Goal: Transaction & Acquisition: Purchase product/service

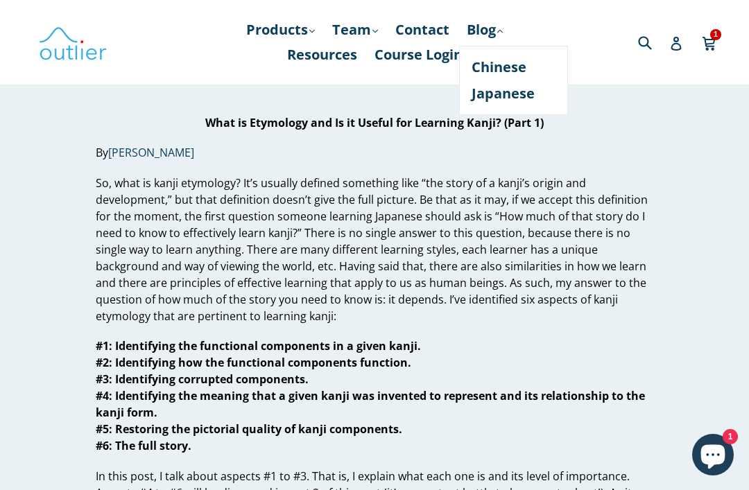
click at [531, 97] on link "Japanese" at bounding box center [513, 93] width 84 height 26
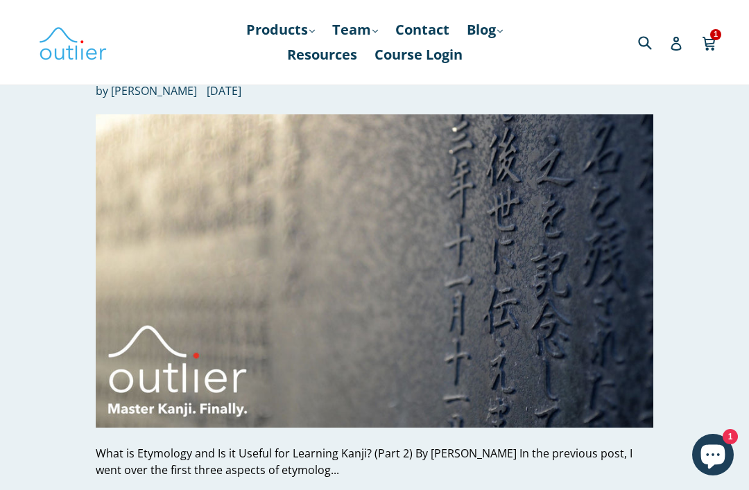
scroll to position [1412, 0]
click at [538, 287] on img at bounding box center [374, 270] width 557 height 313
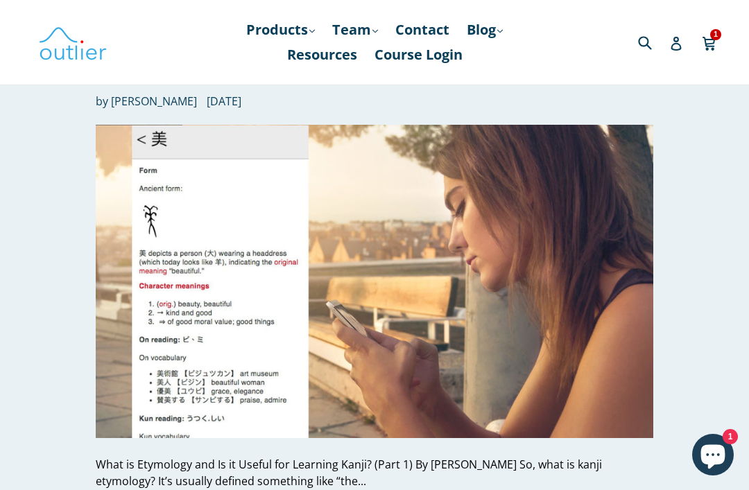
scroll to position [1950, 0]
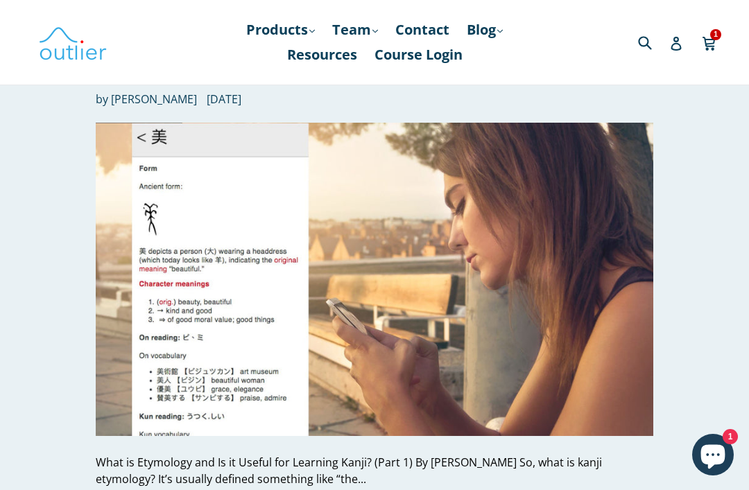
click at [333, 323] on img at bounding box center [374, 279] width 557 height 313
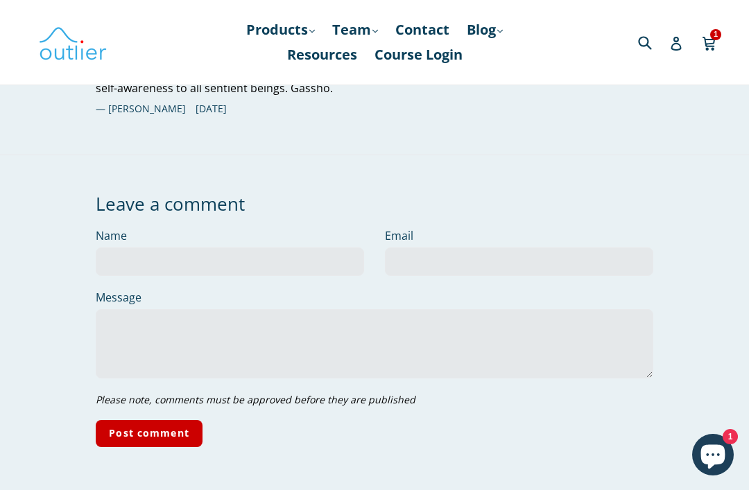
scroll to position [2993, 0]
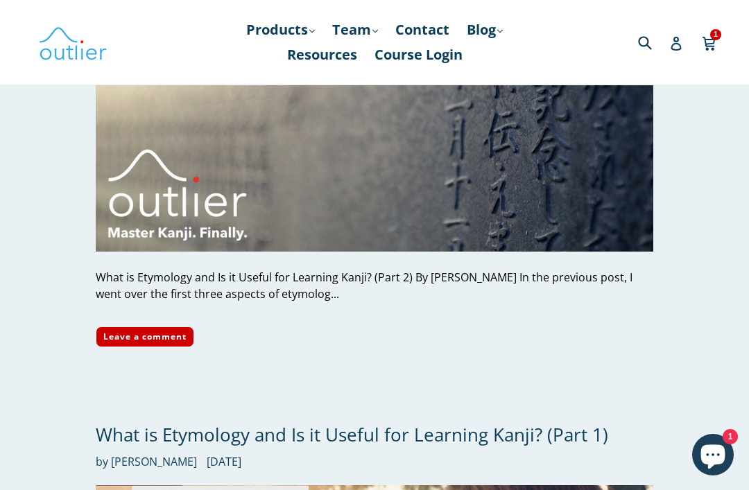
scroll to position [1591, 0]
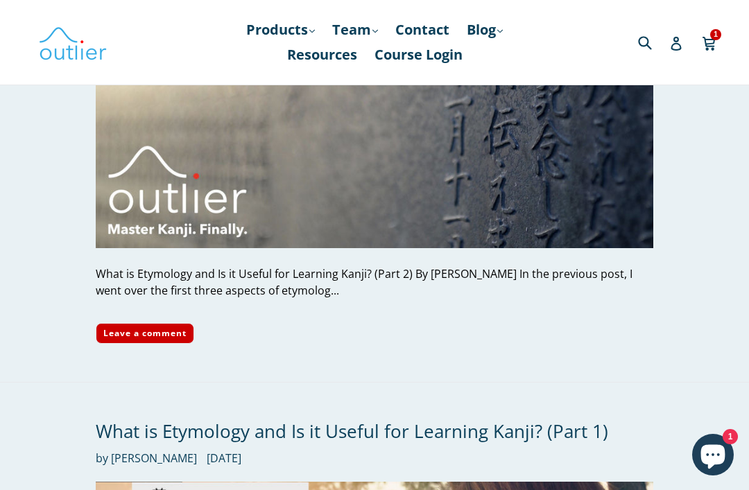
click at [540, 212] on img at bounding box center [374, 91] width 557 height 313
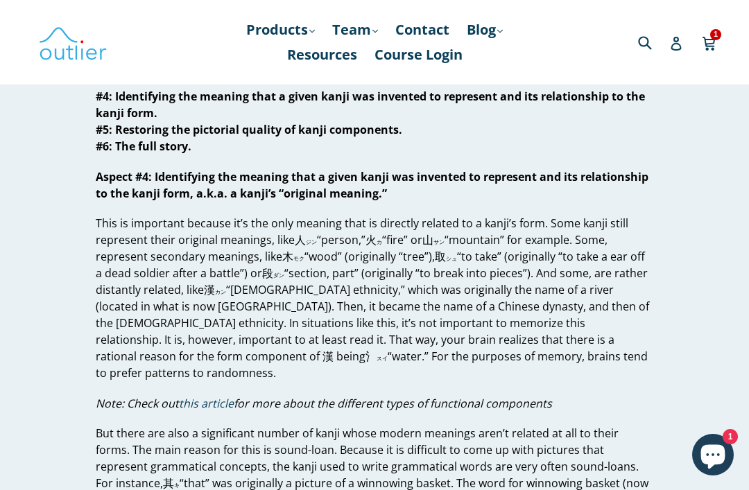
scroll to position [15, 0]
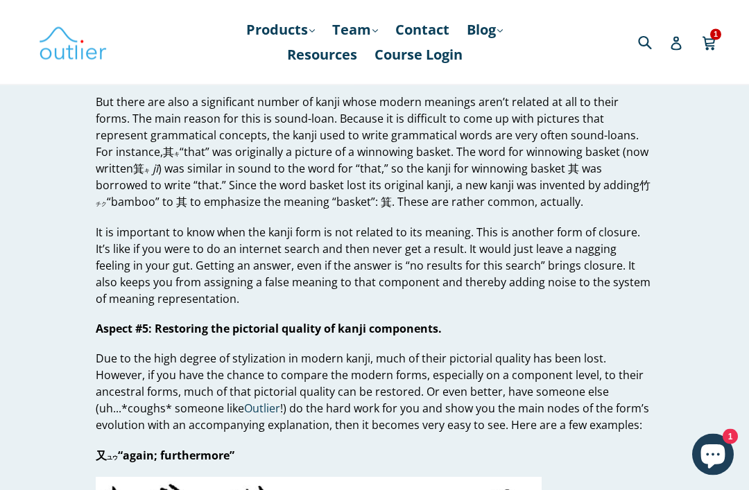
scroll to position [478, 0]
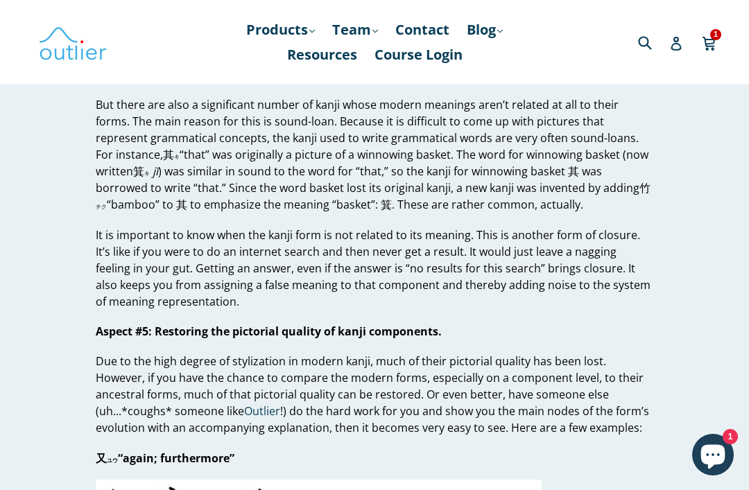
click at [476, 32] on link "Blog .cls-1{fill:#231f20} expand" at bounding box center [485, 29] width 50 height 25
click at [251, 32] on link "Products .cls-1{fill:#231f20} expand" at bounding box center [280, 29] width 82 height 25
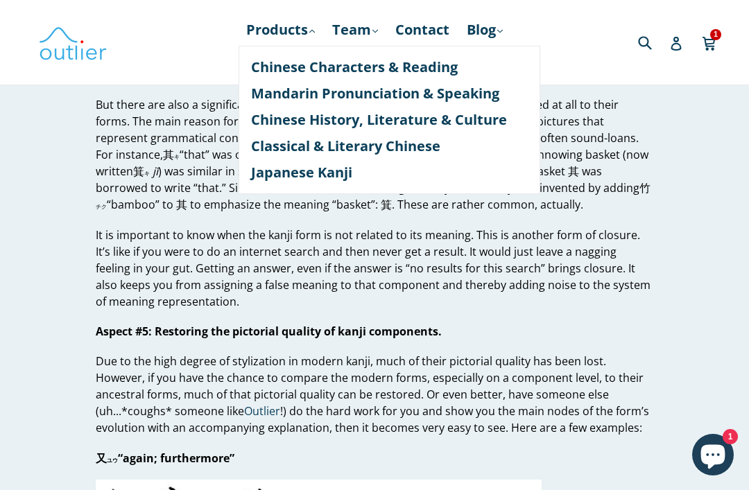
click at [676, 0] on div "Submit Search Log in Cart Cart 1 item expand/collapse" at bounding box center [627, 42] width 168 height 85
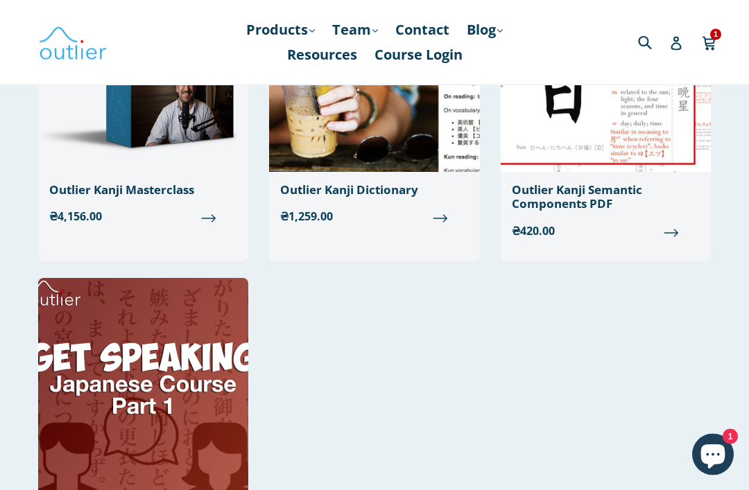
scroll to position [259, 0]
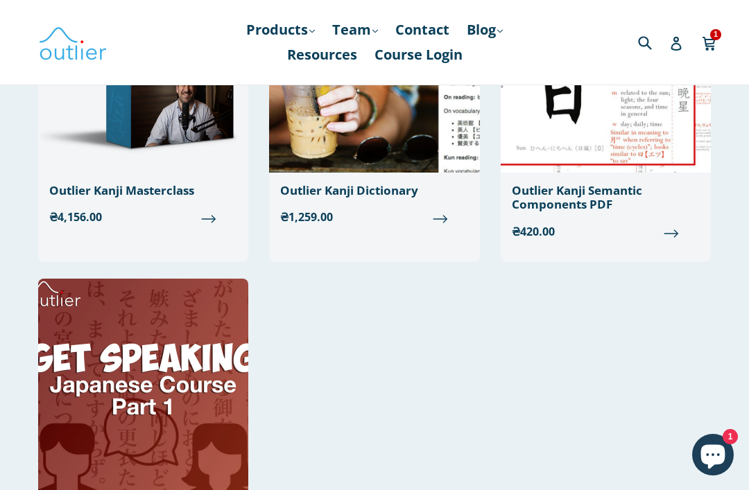
click at [443, 224] on span "₴1,259.00" at bounding box center [374, 217] width 188 height 17
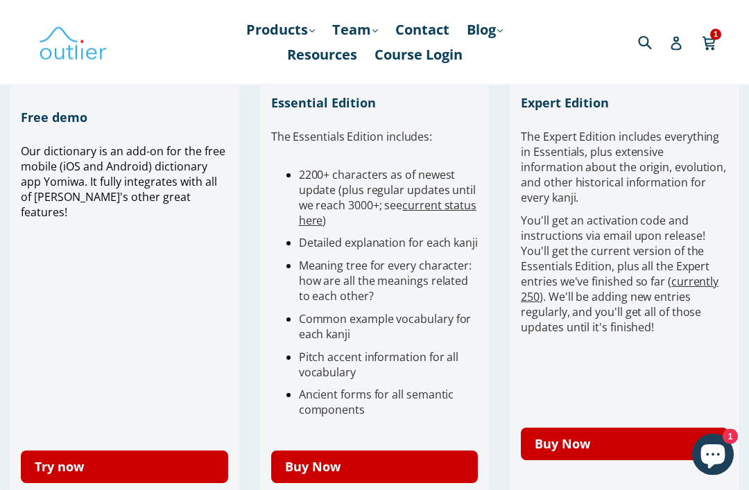
scroll to position [393, 0]
click at [592, 428] on link "Buy Now" at bounding box center [624, 444] width 207 height 33
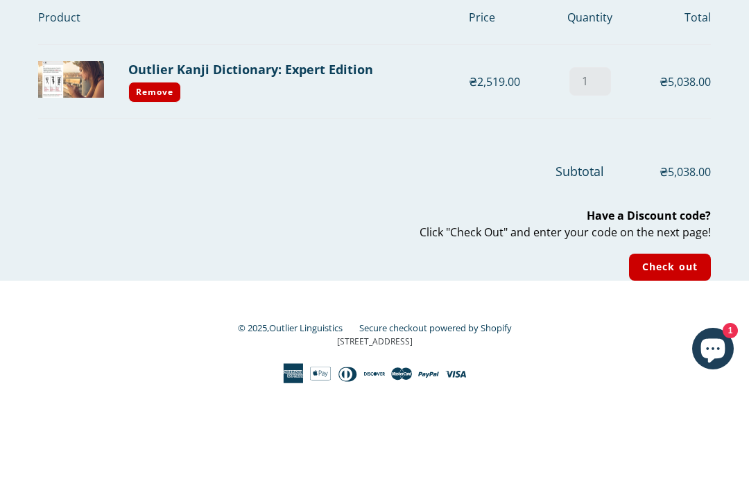
type input "1"
click at [670, 360] on input "Check out" at bounding box center [670, 373] width 82 height 27
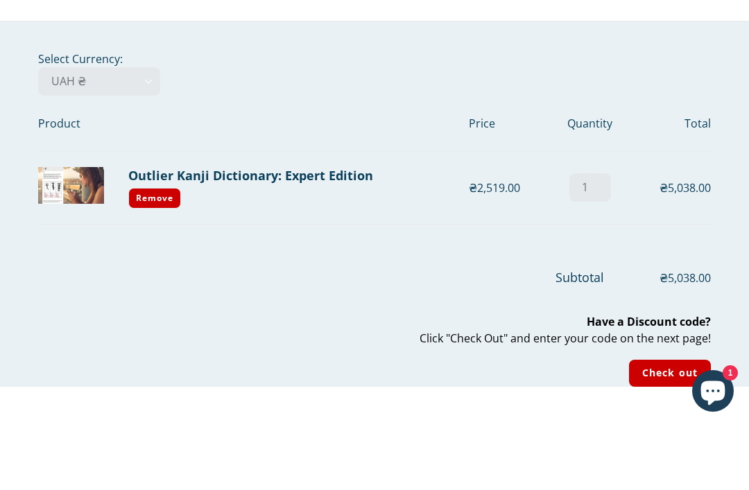
click at [260, 20] on nav "Products .cls-1{fill:#231f20} expand Chinese Characters & Reading Mandarin Pron…" at bounding box center [375, 42] width 336 height 85
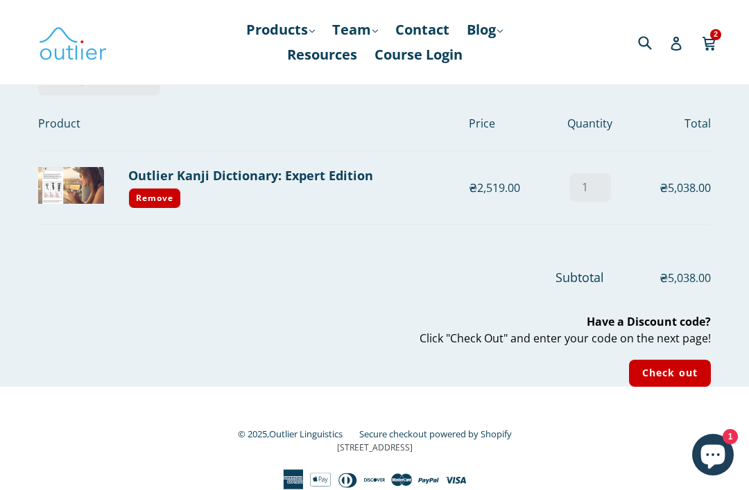
click at [244, 24] on link "Products .cls-1{fill:#231f20} expand" at bounding box center [280, 29] width 82 height 25
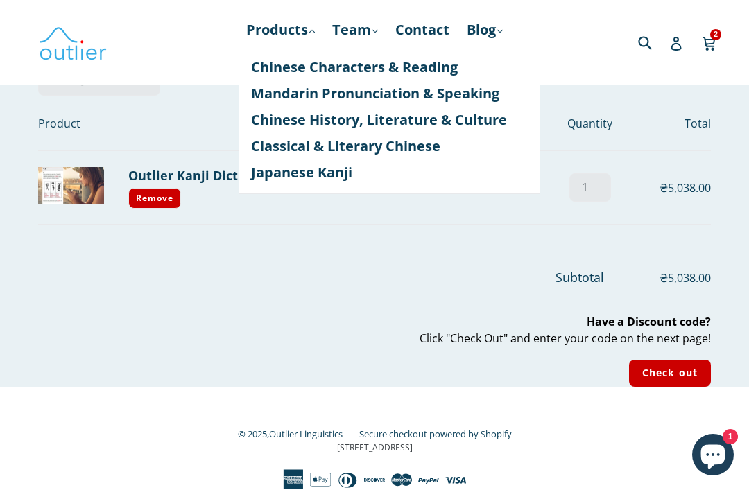
click at [275, 172] on link "Japanese Kanji" at bounding box center [389, 172] width 277 height 26
